Goal: Navigation & Orientation: Find specific page/section

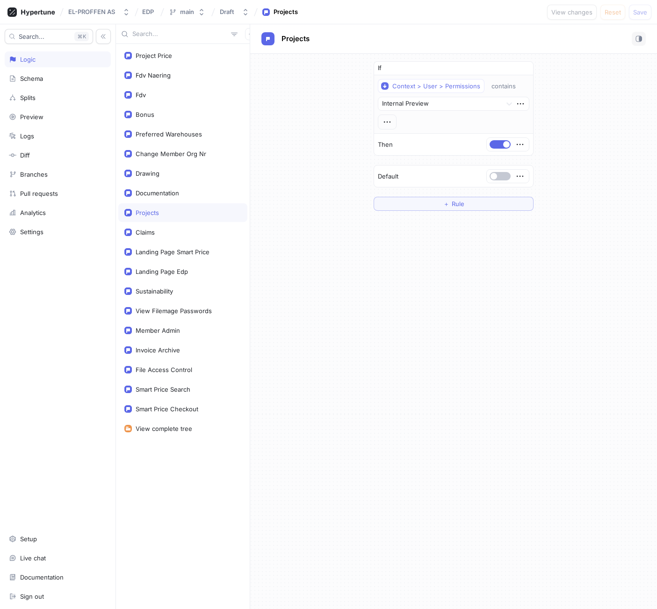
click at [431, 333] on div "If Context > User > Permissions contains Internal Preview Then Default ＋ Rule" at bounding box center [453, 332] width 407 height 556
click at [500, 178] on button "button" at bounding box center [500, 176] width 21 height 8
click at [175, 190] on div "Documentation" at bounding box center [158, 192] width 44 height 7
click at [502, 172] on button "button" at bounding box center [500, 176] width 21 height 8
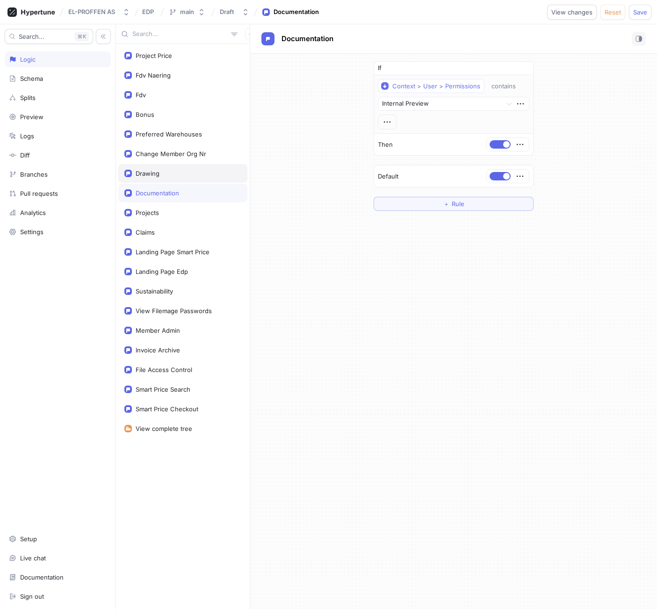
click at [191, 178] on div "Drawing" at bounding box center [182, 173] width 129 height 19
click at [501, 178] on button "button" at bounding box center [500, 176] width 21 height 8
click at [168, 99] on div "Fdv" at bounding box center [182, 95] width 129 height 19
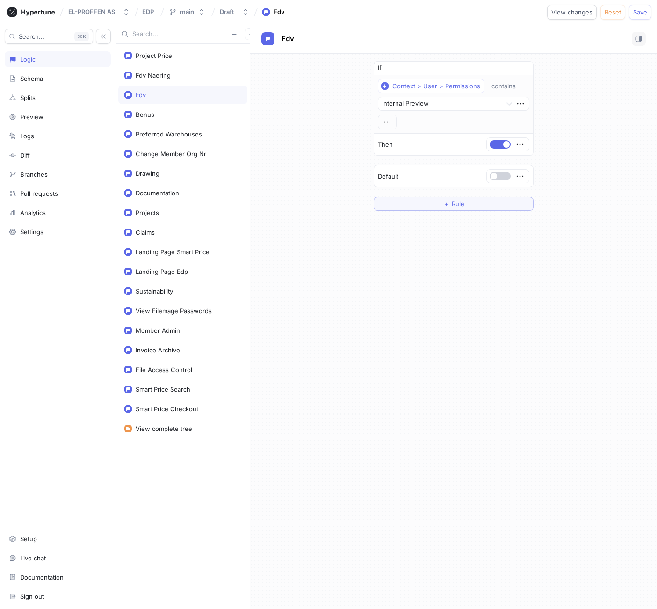
click at [495, 175] on span "button" at bounding box center [494, 176] width 7 height 7
click at [155, 77] on div "Fdv Naering" at bounding box center [153, 75] width 35 height 7
click at [492, 178] on span "button" at bounding box center [494, 176] width 7 height 7
click at [639, 13] on span "Save" at bounding box center [640, 12] width 14 height 6
click at [317, 194] on div "If Context > User > Permissions contains Internal Preview Then Default ＋ Rule" at bounding box center [453, 136] width 407 height 165
